Goal: Task Accomplishment & Management: Manage account settings

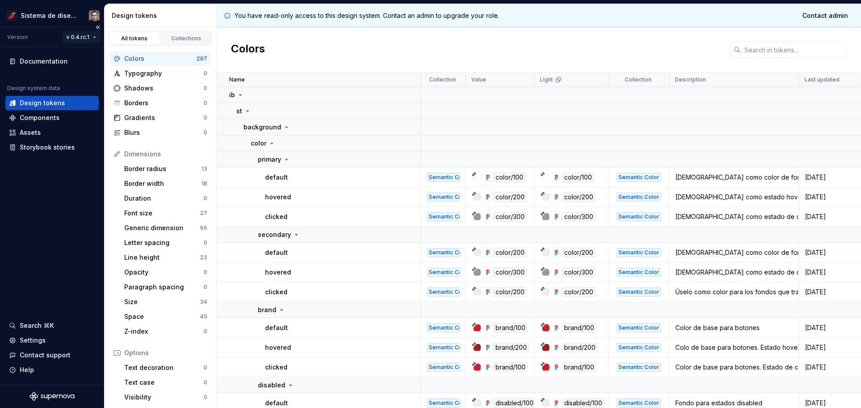
click at [76, 38] on html "Sistema de diseño Iberia Version v 0.4.rc.1 Documentation Design system data De…" at bounding box center [430, 204] width 861 height 408
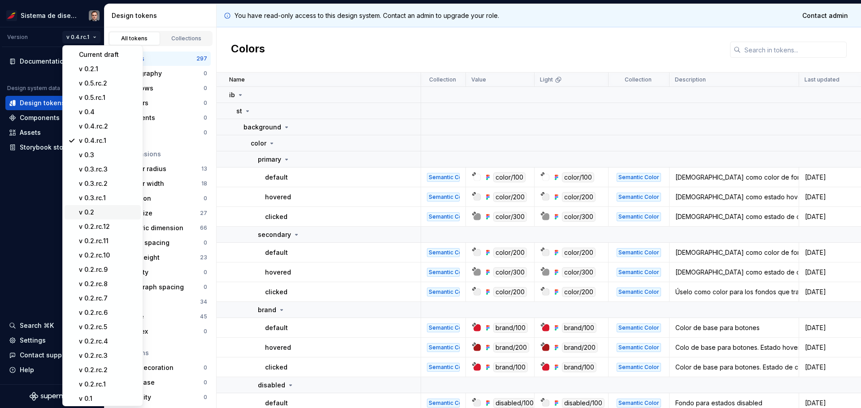
click at [101, 213] on div "v 0.2" at bounding box center [108, 212] width 58 height 9
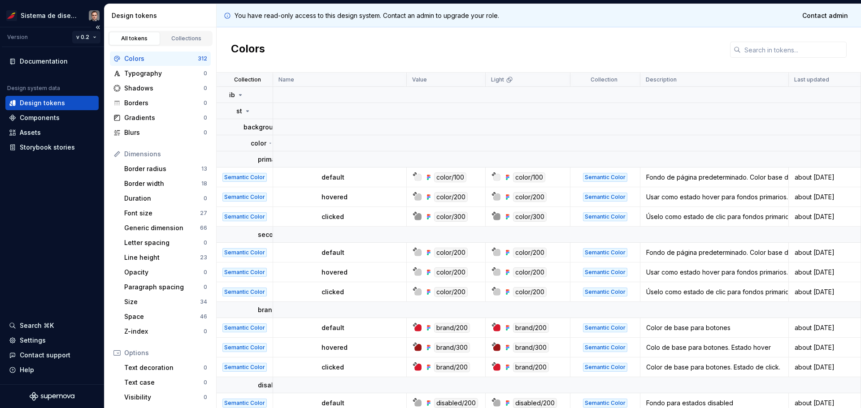
click at [81, 36] on html "Sistema de diseño Iberia Version v 0.2 Documentation Design system data Design …" at bounding box center [430, 204] width 861 height 408
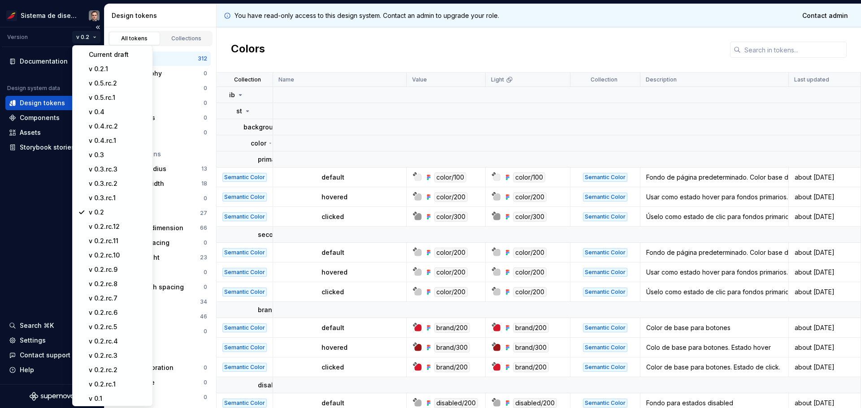
click at [81, 36] on html "Sistema de diseño Iberia Version v 0.2 Documentation Design system data Design …" at bounding box center [430, 204] width 861 height 408
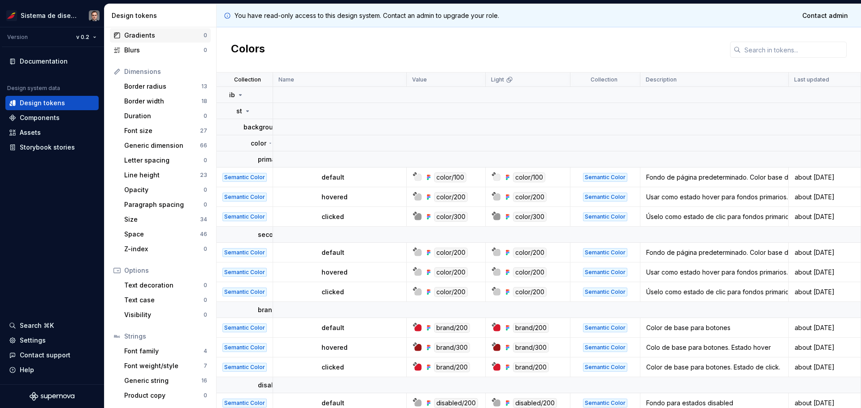
click at [143, 42] on div "Gradients 0" at bounding box center [160, 35] width 101 height 14
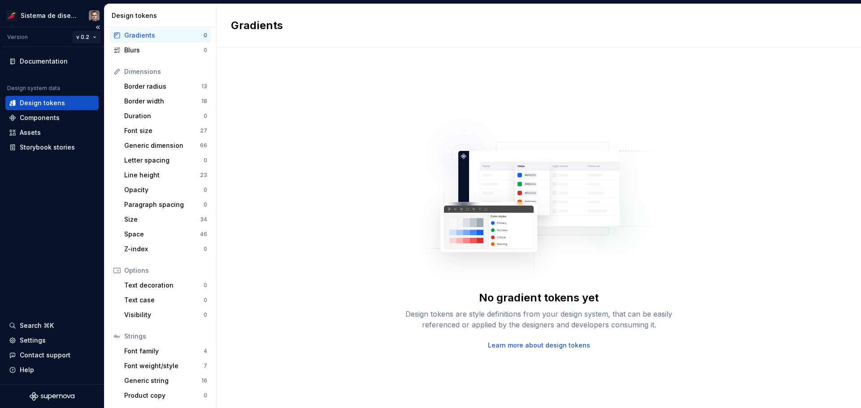
click at [78, 35] on html "Sistema de diseño Iberia Version v 0.2 Documentation Design system data Design …" at bounding box center [430, 204] width 861 height 408
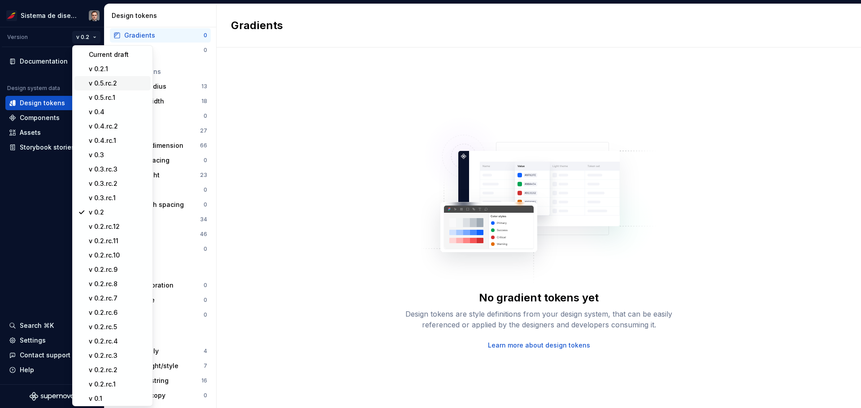
click at [102, 82] on div "v 0.5.rc.2" at bounding box center [118, 83] width 58 height 9
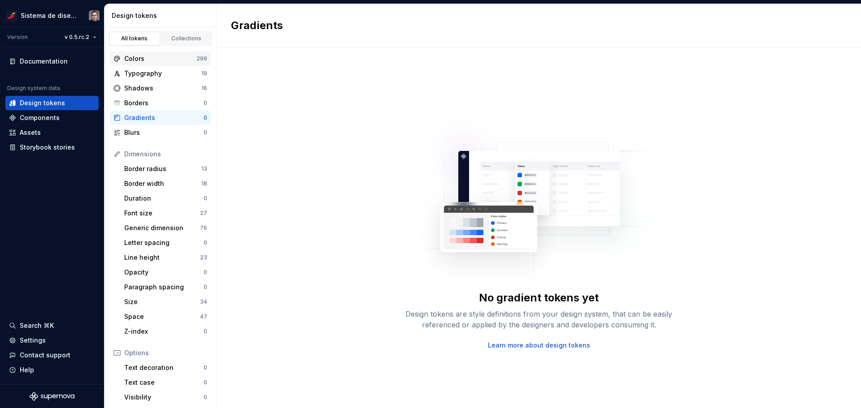
click at [163, 59] on div "Colors" at bounding box center [160, 58] width 72 height 9
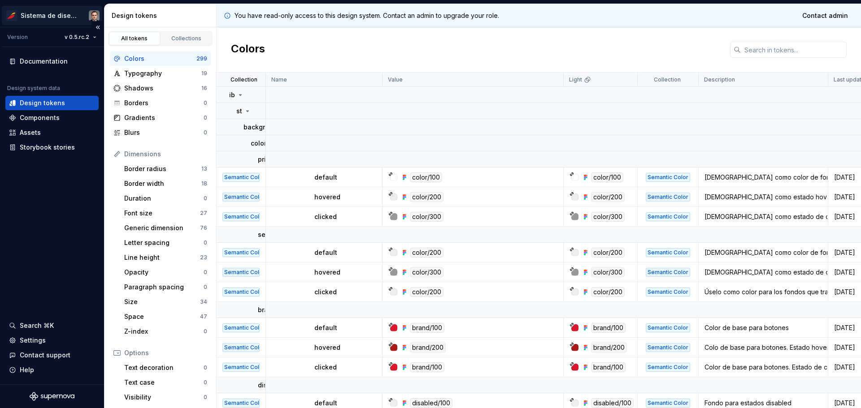
click at [91, 16] on html "Sistema de diseño Iberia Version v 0.5.rc.2 Documentation Design system data De…" at bounding box center [430, 204] width 861 height 408
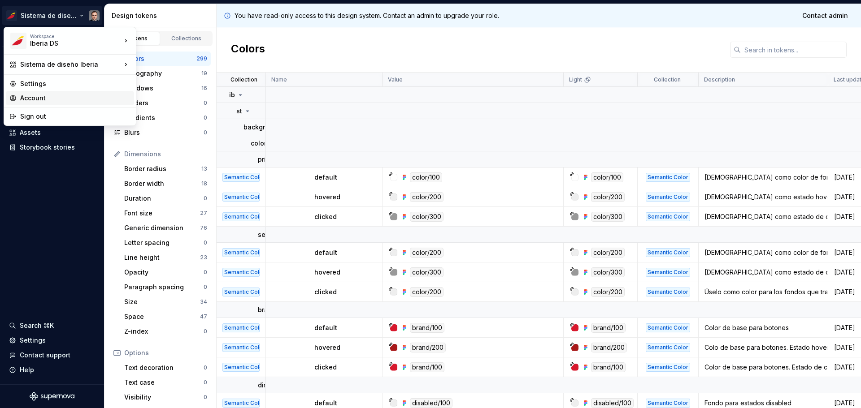
click at [40, 98] on div "Account" at bounding box center [75, 98] width 110 height 9
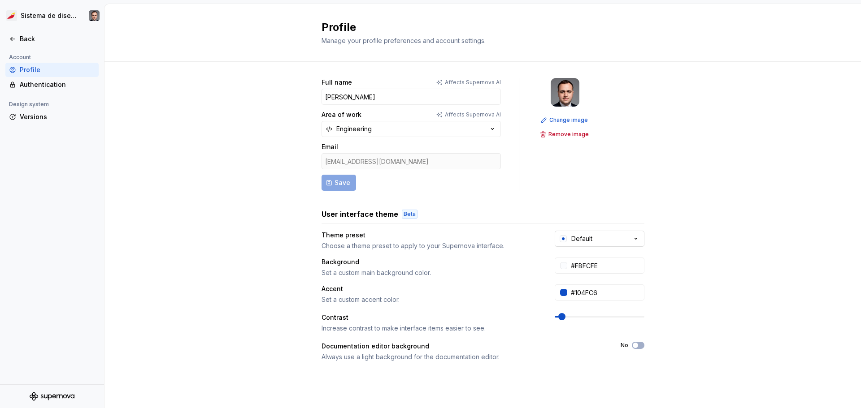
click at [581, 239] on div "Default" at bounding box center [581, 238] width 21 height 9
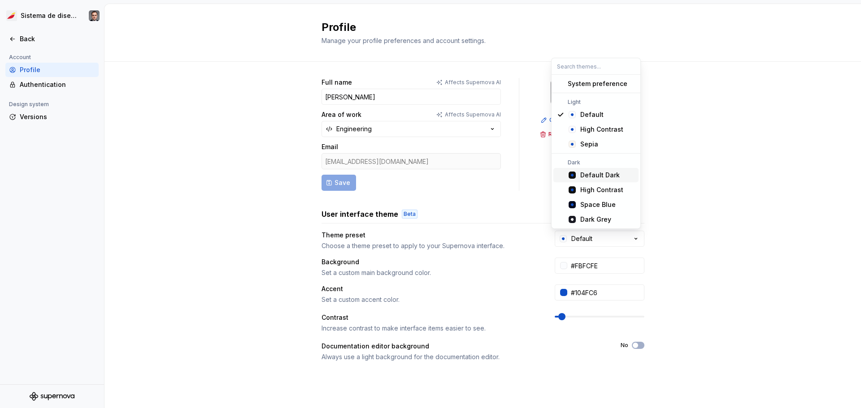
click at [597, 176] on div "Default Dark" at bounding box center [599, 175] width 39 height 9
type input "#101010"
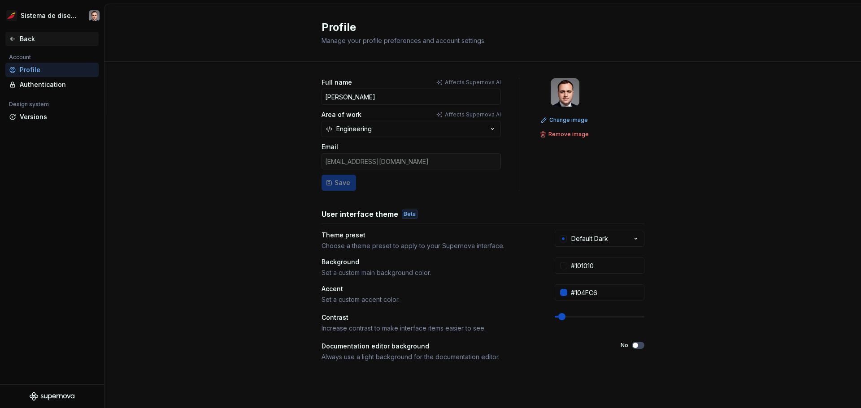
click at [36, 37] on div "Back" at bounding box center [57, 39] width 75 height 9
click at [618, 234] on button "Default Dark" at bounding box center [600, 239] width 90 height 16
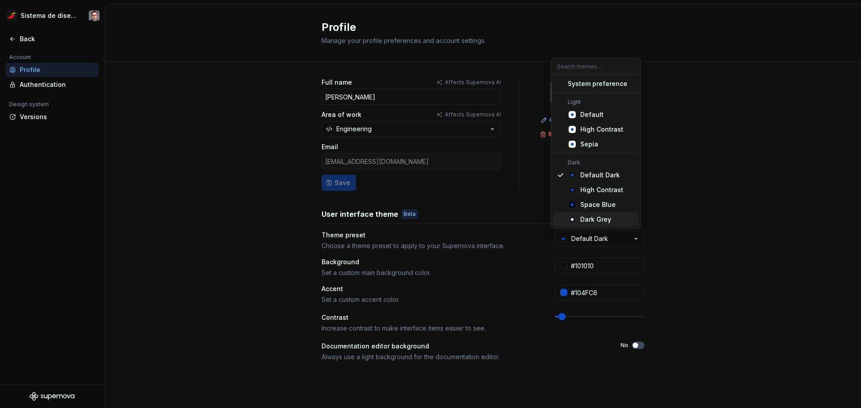
click at [595, 219] on div "Dark Grey" at bounding box center [595, 219] width 31 height 9
type input "#191A23"
type input "#FFFFFF"
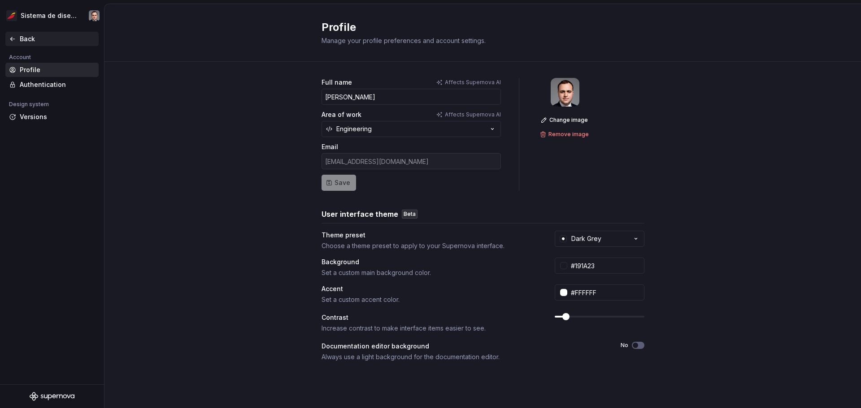
click at [29, 33] on div "Back" at bounding box center [51, 39] width 93 height 14
